Goal: Task Accomplishment & Management: Manage account settings

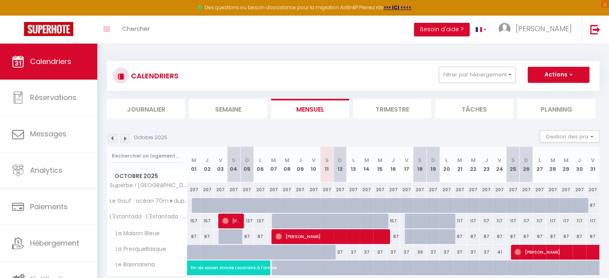
click at [461, 220] on div "117" at bounding box center [459, 221] width 13 height 15
type input "117"
type input "[DATE] Octobre 2025"
type input "Mer 22 Octobre 2025"
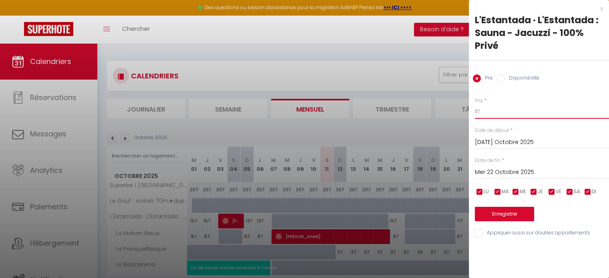
drag, startPoint x: 485, startPoint y: 114, endPoint x: 471, endPoint y: 113, distance: 14.4
click at [471, 113] on div "Prix * 117 Statut * Disponible Indisponible Date de début * [DATE] Octobre 2025…" at bounding box center [539, 162] width 140 height 151
type input "127"
click at [524, 171] on input "Mer 22 Octobre 2025" at bounding box center [542, 172] width 134 height 10
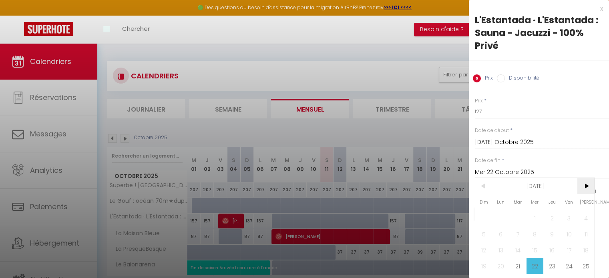
click at [583, 185] on span ">" at bounding box center [585, 186] width 17 height 16
click at [532, 235] on span "5" at bounding box center [534, 234] width 17 height 16
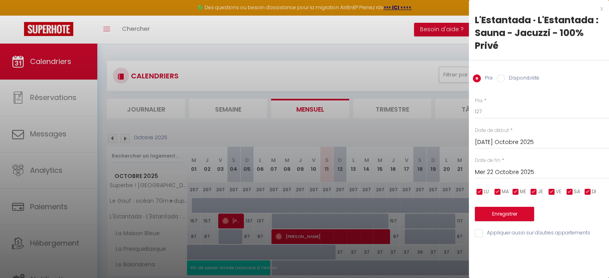
type input "Mer 05 Novembre 2025"
click at [506, 213] on button "Enregistrer" at bounding box center [504, 214] width 59 height 14
